Goal: Task Accomplishment & Management: Manage account settings

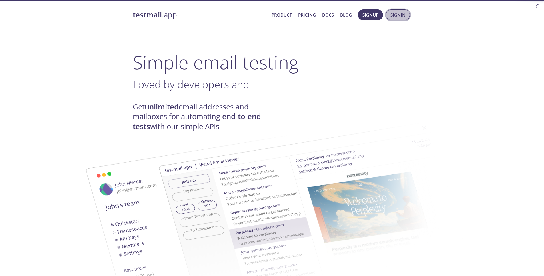
click at [390, 11] on button "Signin" at bounding box center [398, 14] width 24 height 11
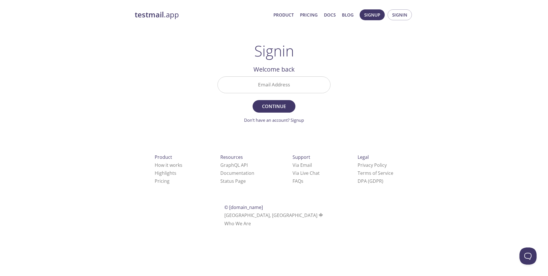
click at [274, 83] on input "Email Address" at bounding box center [274, 85] width 112 height 16
drag, startPoint x: 297, startPoint y: 86, endPoint x: 203, endPoint y: 77, distance: 95.0
click at [203, 77] on div "testmail .app Product Pricing Docs Blog Signup Signin Signin Welcome back Email…" at bounding box center [274, 125] width 292 height 238
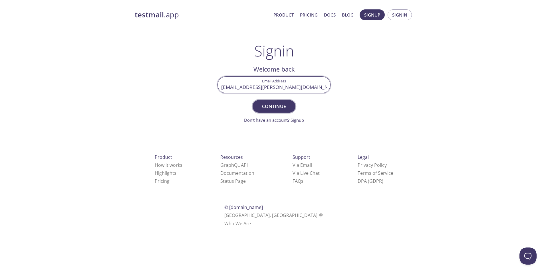
type input "[EMAIL_ADDRESS][PERSON_NAME][DOMAIN_NAME]"
click at [273, 103] on span "Continue" at bounding box center [274, 106] width 30 height 8
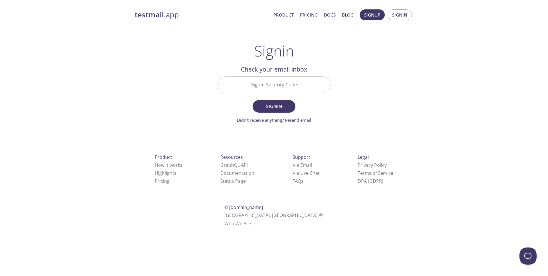
click at [272, 82] on input "Signin Security Code" at bounding box center [274, 85] width 112 height 16
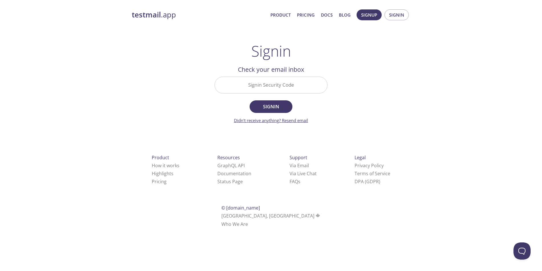
click at [299, 122] on link "Didn't receive anything? Resend email" at bounding box center [271, 120] width 74 height 6
click at [393, 17] on span "Signin" at bounding box center [396, 14] width 15 height 7
click at [275, 86] on input "Signin Security Code" at bounding box center [271, 85] width 112 height 16
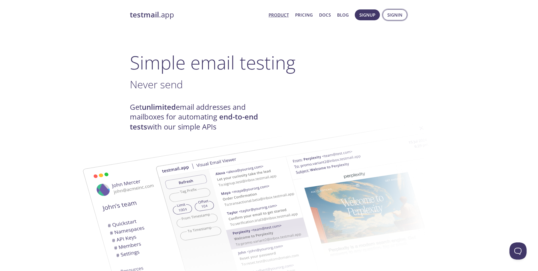
click at [390, 17] on span "Signin" at bounding box center [394, 14] width 15 height 7
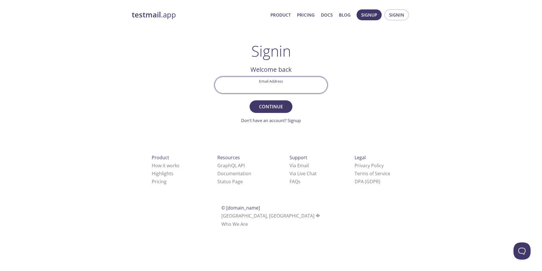
click at [267, 85] on input "Email Address" at bounding box center [271, 85] width 112 height 16
click at [269, 106] on span "Continue" at bounding box center [271, 106] width 30 height 8
click at [276, 87] on input "unit41@gmail.com" at bounding box center [271, 85] width 112 height 16
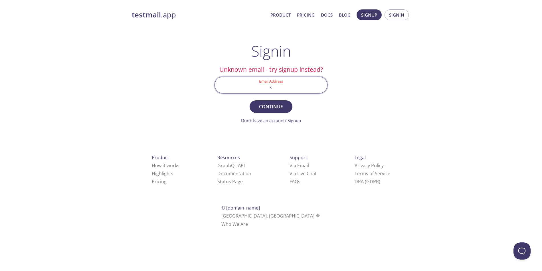
type input "[EMAIL_ADDRESS][PERSON_NAME][DOMAIN_NAME]"
click at [274, 107] on span "Continue" at bounding box center [271, 106] width 30 height 8
click at [269, 89] on input "Signin Security Code" at bounding box center [271, 85] width 112 height 16
paste input "HTZ9JJS"
type input "HTZ9JJS"
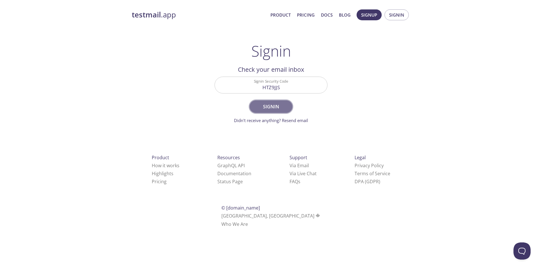
click at [272, 104] on span "Signin" at bounding box center [271, 106] width 30 height 8
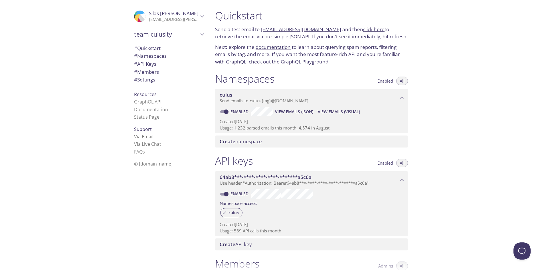
click at [144, 71] on span "# Members" at bounding box center [146, 72] width 25 height 7
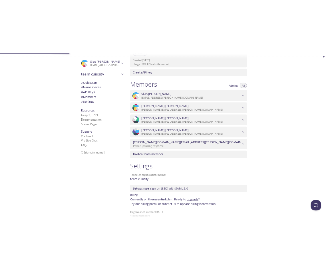
scroll to position [222, 0]
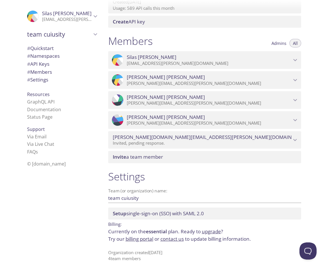
click at [296, 140] on icon "bradley.weber@active911.com" at bounding box center [295, 140] width 4 height 2
click at [296, 140] on icon "bradley.weber@active911.com" at bounding box center [294, 139] width 7 height 7
click at [296, 140] on icon "bradley.weber@active911.com" at bounding box center [295, 140] width 4 height 2
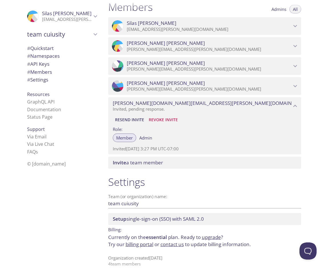
scroll to position [262, 0]
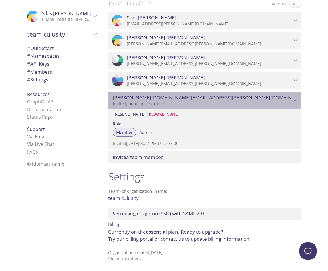
click at [294, 100] on icon "bradley.weber@active911.com" at bounding box center [295, 100] width 4 height 2
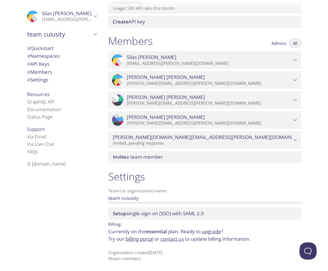
scroll to position [222, 0]
click at [295, 138] on icon "bradley.weber@active911.com" at bounding box center [294, 139] width 7 height 7
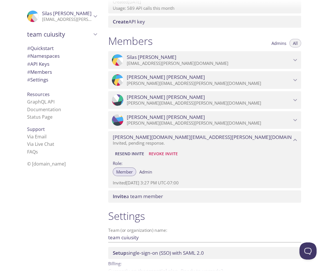
scroll to position [262, 0]
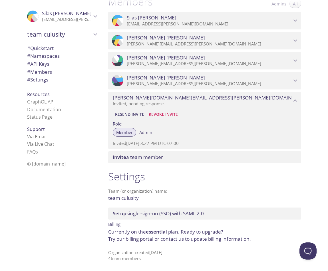
click at [171, 115] on span "Revoke Invite" at bounding box center [163, 114] width 29 height 7
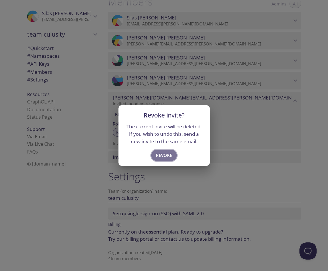
click at [168, 154] on span "Revoke" at bounding box center [164, 154] width 16 height 7
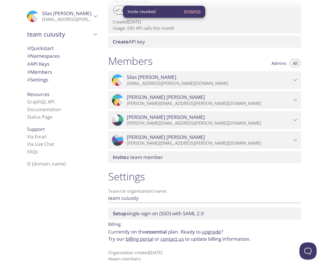
scroll to position [202, 0]
click at [297, 120] on icon "STEVEN SANTOS" at bounding box center [294, 119] width 7 height 7
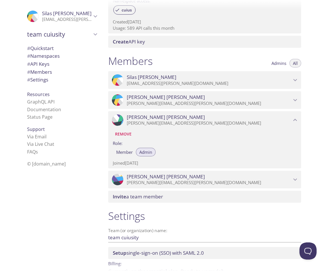
click at [126, 133] on span "Remove" at bounding box center [123, 133] width 17 height 7
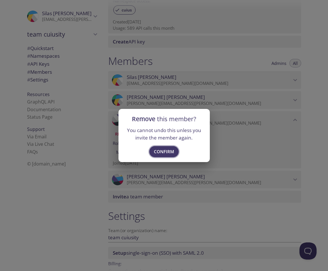
click at [163, 151] on span "Confirm" at bounding box center [164, 151] width 20 height 7
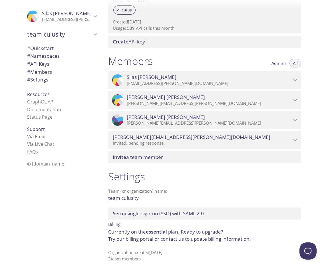
click at [295, 140] on icon "steven.santos@active911.com" at bounding box center [294, 139] width 7 height 7
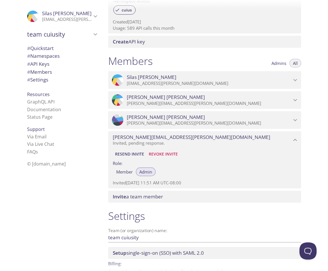
click at [171, 153] on span "Revoke Invite" at bounding box center [163, 153] width 29 height 7
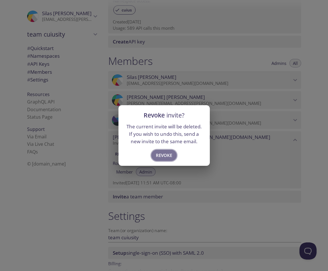
click at [169, 154] on span "Revoke" at bounding box center [164, 154] width 16 height 7
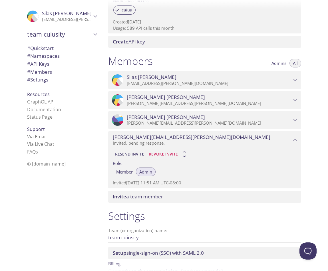
scroll to position [182, 0]
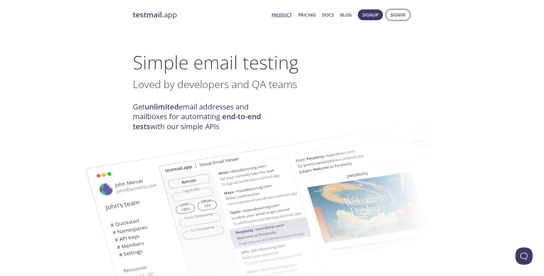
click at [399, 15] on span "Signin" at bounding box center [397, 14] width 15 height 7
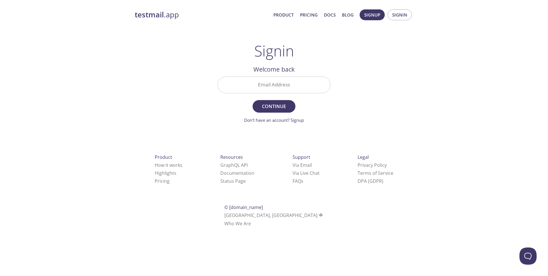
click at [330, 85] on div at bounding box center [330, 85] width 0 height 0
click at [269, 85] on input "Email Address" at bounding box center [274, 85] width 112 height 16
